Goal: Task Accomplishment & Management: Complete application form

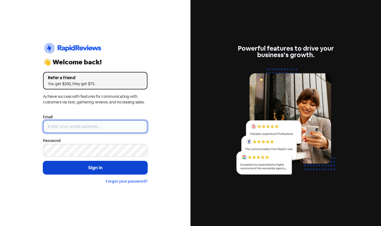
type input "[EMAIL_ADDRESS][DOMAIN_NAME]"
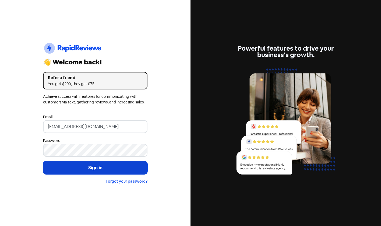
click at [85, 167] on button "Sign in" at bounding box center [95, 167] width 104 height 13
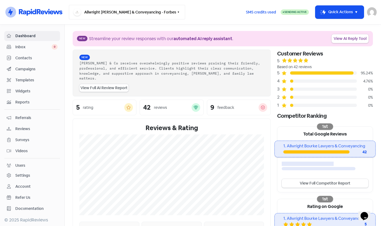
click at [124, 15] on button "Allwright [PERSON_NAME] & Conveyancing - Forbes" at bounding box center [127, 12] width 116 height 15
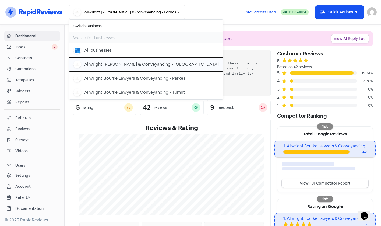
click at [152, 61] on div "Allwright Bourke Lawyers & Conveyancing - Dubbo" at bounding box center [145, 65] width 145 height 8
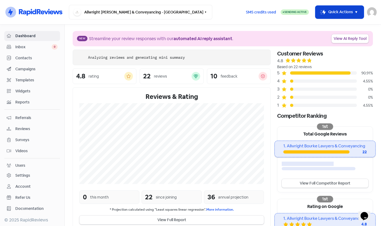
click at [341, 14] on button "Icon For Thunder-move Quick Actions" at bounding box center [339, 12] width 48 height 13
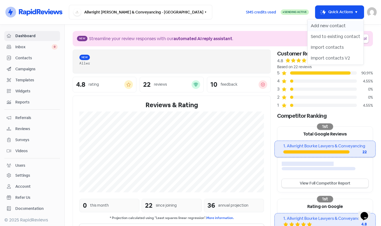
click at [321, 24] on button "Add new contact" at bounding box center [336, 25] width 56 height 11
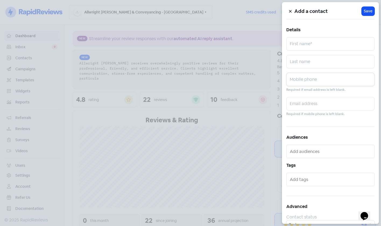
click at [330, 84] on input "text" at bounding box center [330, 79] width 88 height 13
paste input "0455 038 507"
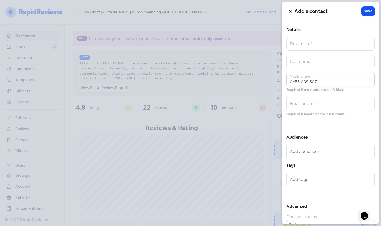
type input "0455 038 507"
click at [312, 108] on input "text" at bounding box center [330, 103] width 88 height 13
paste input "thomasajones17@gmail.com"
type input "thomasajones17@gmail.com"
drag, startPoint x: 342, startPoint y: 61, endPoint x: 347, endPoint y: 62, distance: 5.7
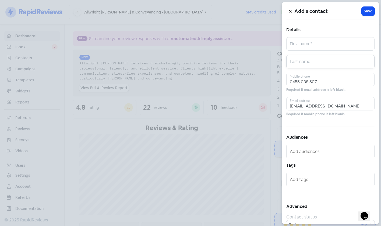
click at [343, 61] on input "text" at bounding box center [330, 61] width 88 height 13
paste input "Jones"
type input "Jones"
drag, startPoint x: 330, startPoint y: 48, endPoint x: 334, endPoint y: 49, distance: 4.6
click at [330, 48] on input "text" at bounding box center [330, 43] width 88 height 13
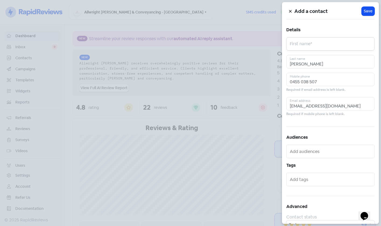
paste input "Thomas Anthony"
type input "Thomas Anthony"
click at [367, 9] on span "Save" at bounding box center [368, 11] width 9 height 6
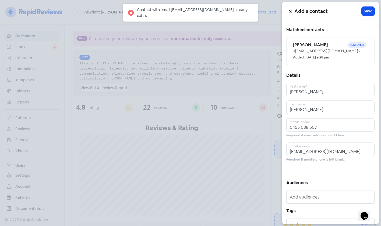
click at [242, 98] on div at bounding box center [190, 113] width 381 height 226
